Goal: Task Accomplishment & Management: Manage account settings

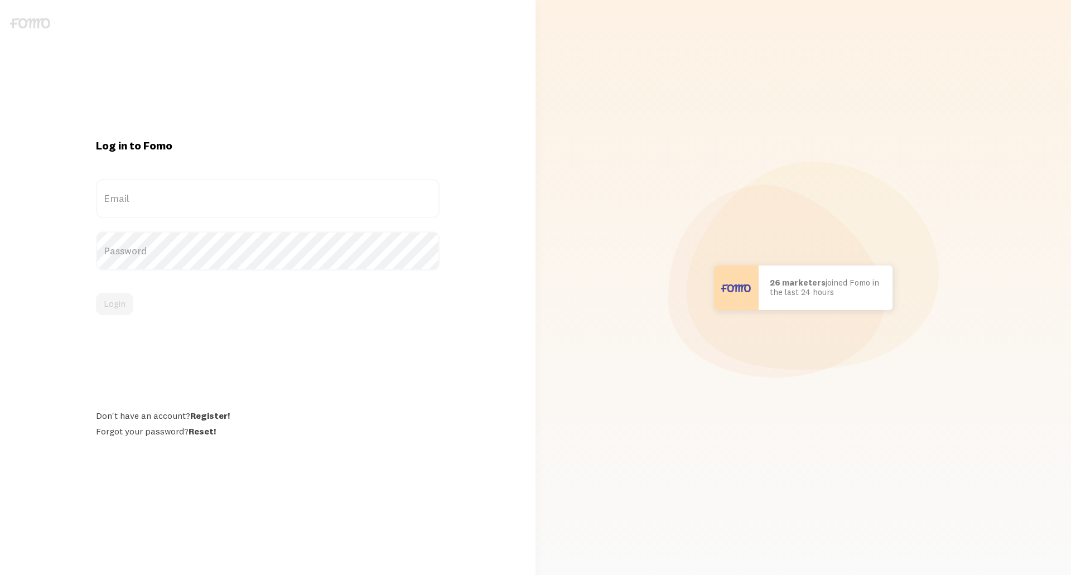
click at [146, 199] on label "Email" at bounding box center [268, 198] width 344 height 39
click at [146, 199] on input "Email" at bounding box center [268, 198] width 344 height 39
click at [201, 201] on label "Email" at bounding box center [268, 198] width 344 height 39
click at [201, 201] on input "Email" at bounding box center [268, 198] width 344 height 39
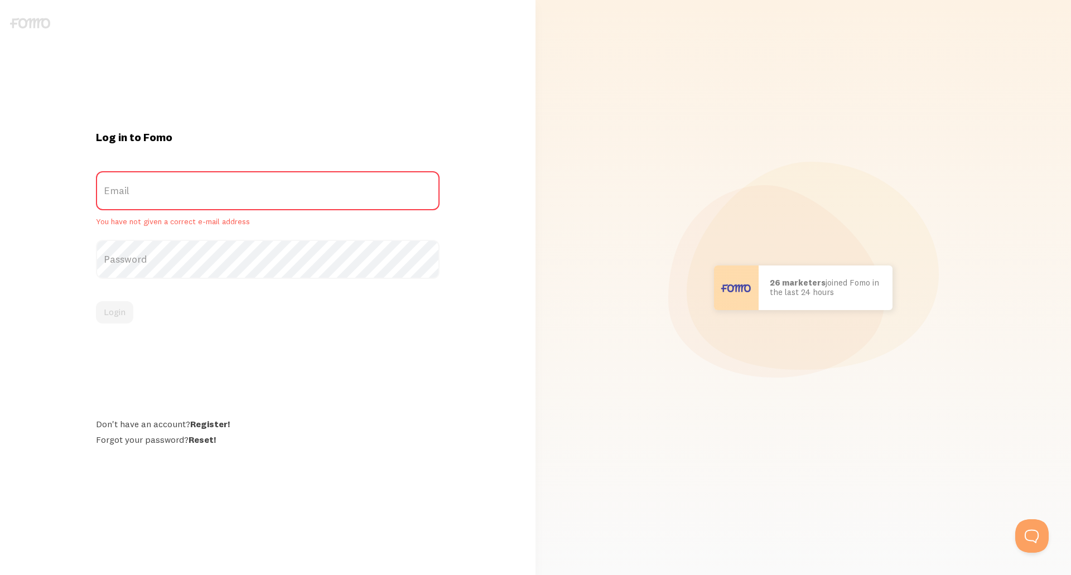
click at [197, 196] on label "Email" at bounding box center [268, 190] width 344 height 39
click at [197, 196] on input "Email" at bounding box center [268, 190] width 344 height 39
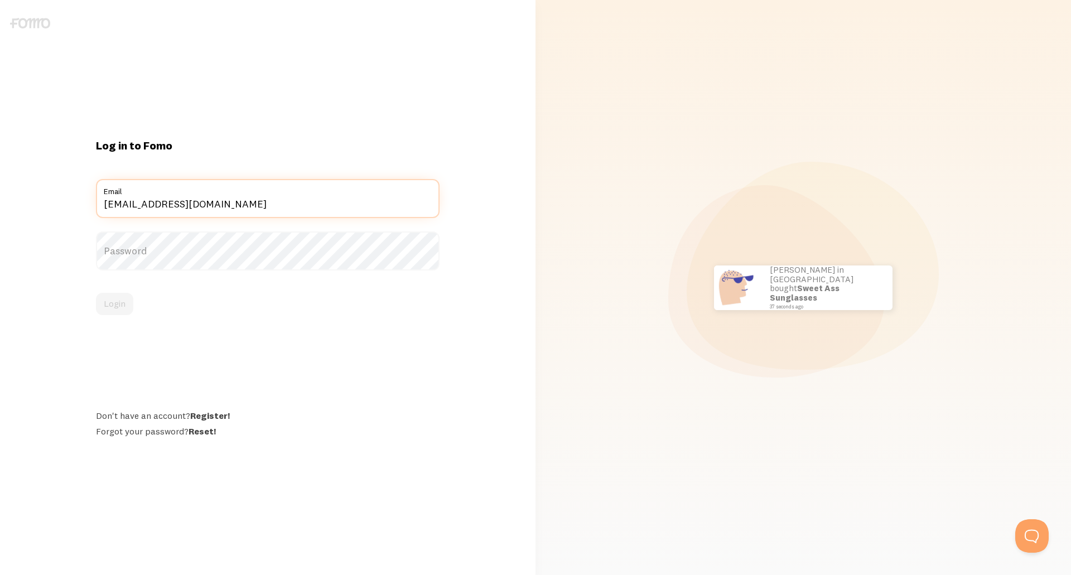
type input "[EMAIL_ADDRESS][DOMAIN_NAME]"
click at [96, 293] on button "Login" at bounding box center [114, 304] width 37 height 22
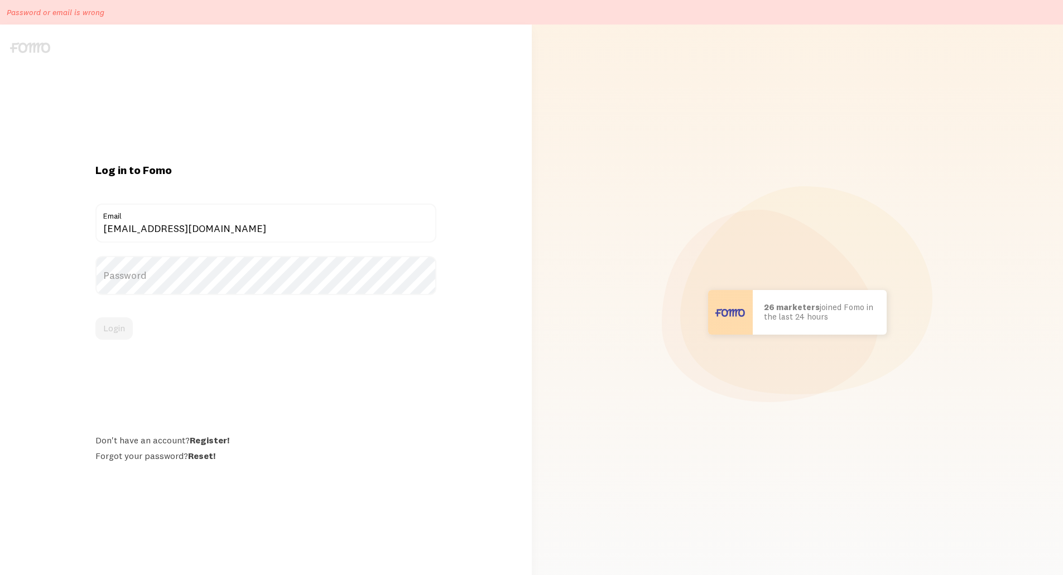
click at [185, 269] on label "Password" at bounding box center [265, 275] width 341 height 39
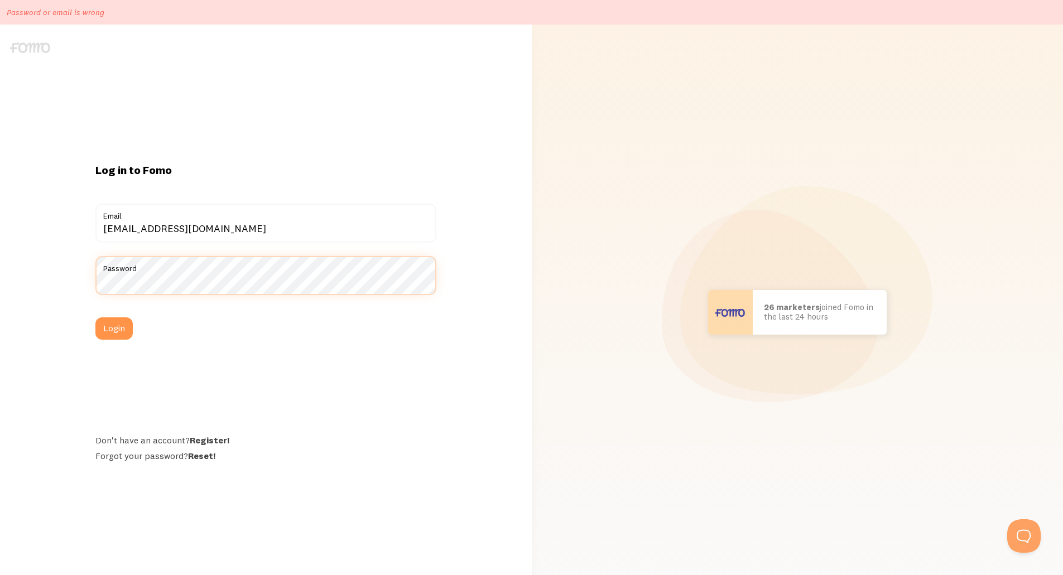
click at [95, 317] on button "Login" at bounding box center [113, 328] width 37 height 22
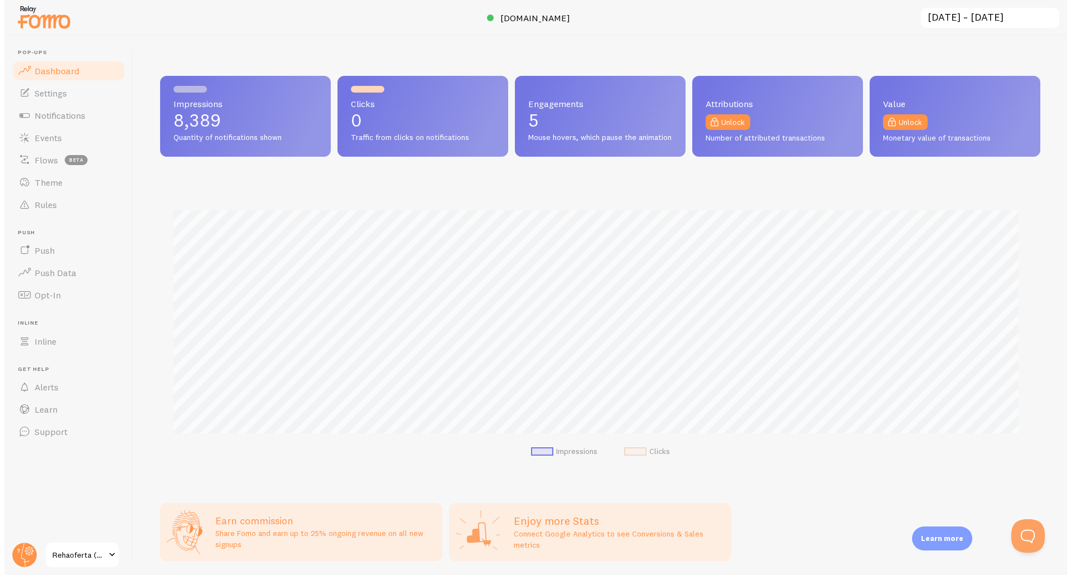
scroll to position [293, 880]
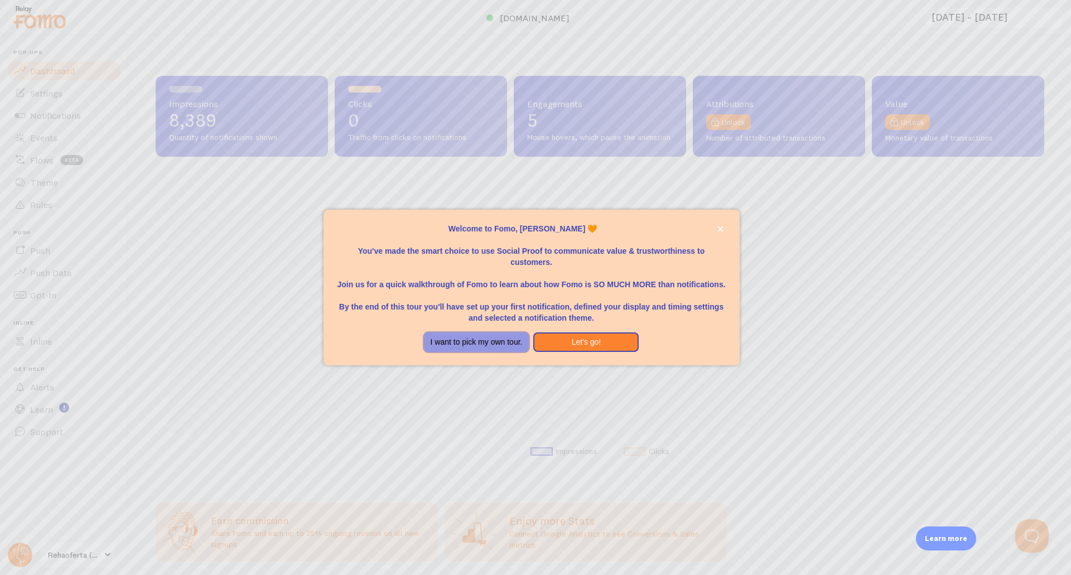
click at [461, 345] on button "I want to pick my own tour." at bounding box center [476, 342] width 105 height 20
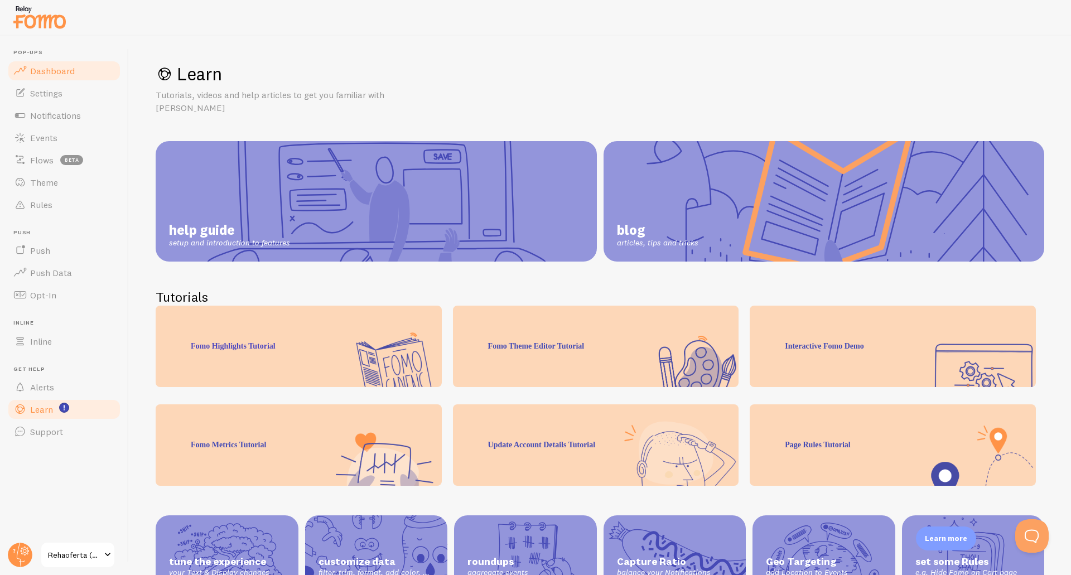
click at [44, 67] on span "Dashboard" at bounding box center [52, 70] width 45 height 11
